Goal: Check status: Check status

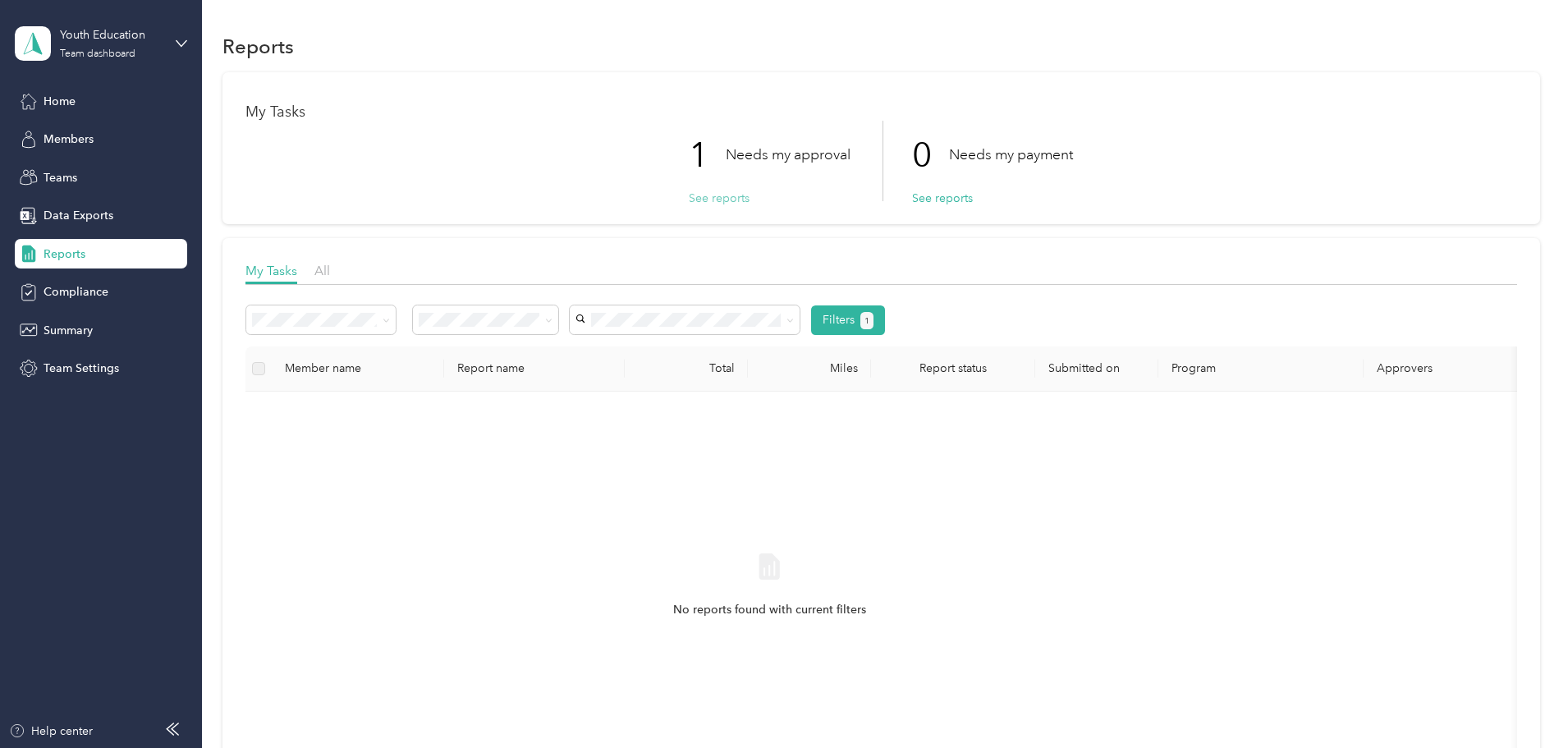
click at [730, 200] on button "See reports" at bounding box center [719, 198] width 61 height 17
